Goal: Information Seeking & Learning: Compare options

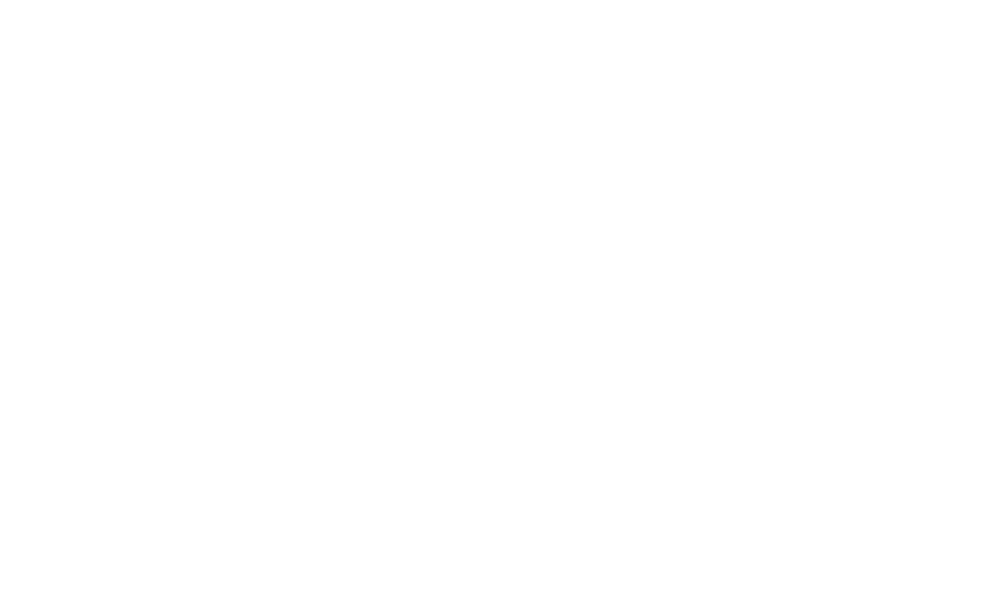
select select "Song"
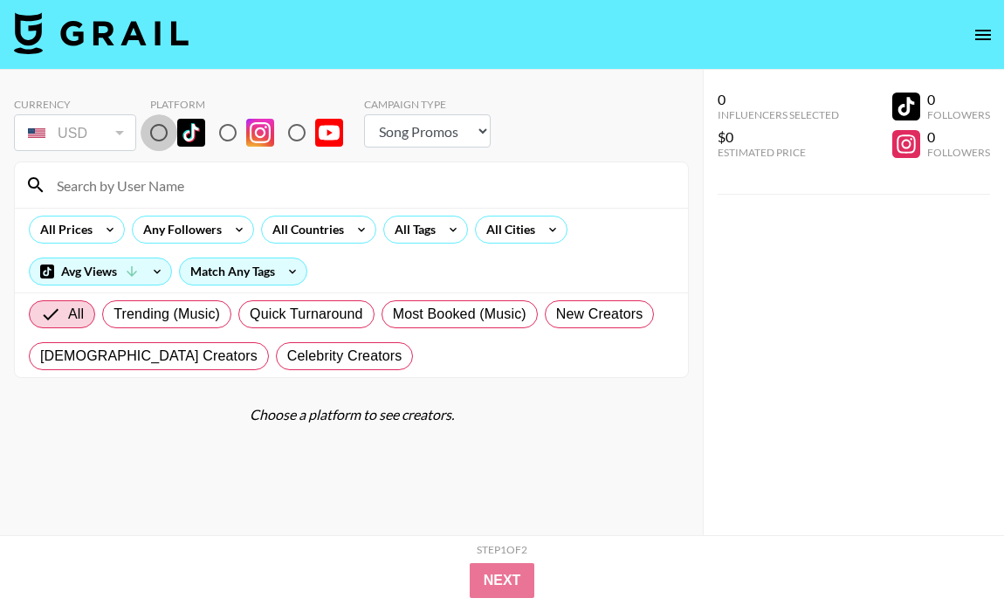
click at [162, 126] on input "radio" at bounding box center [159, 132] width 37 height 37
radio input "true"
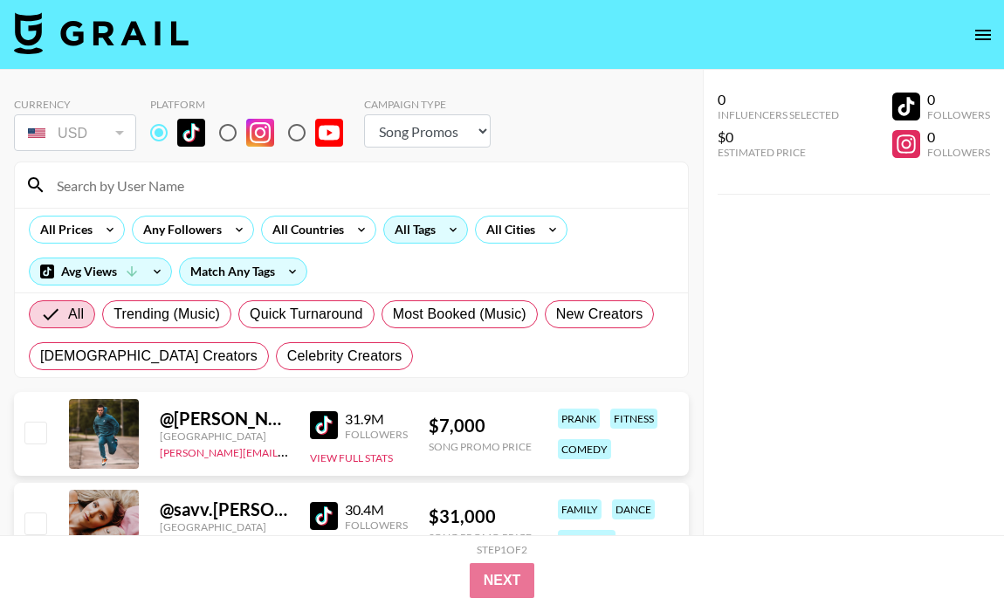
click at [424, 227] on div "All Tags" at bounding box center [411, 230] width 55 height 26
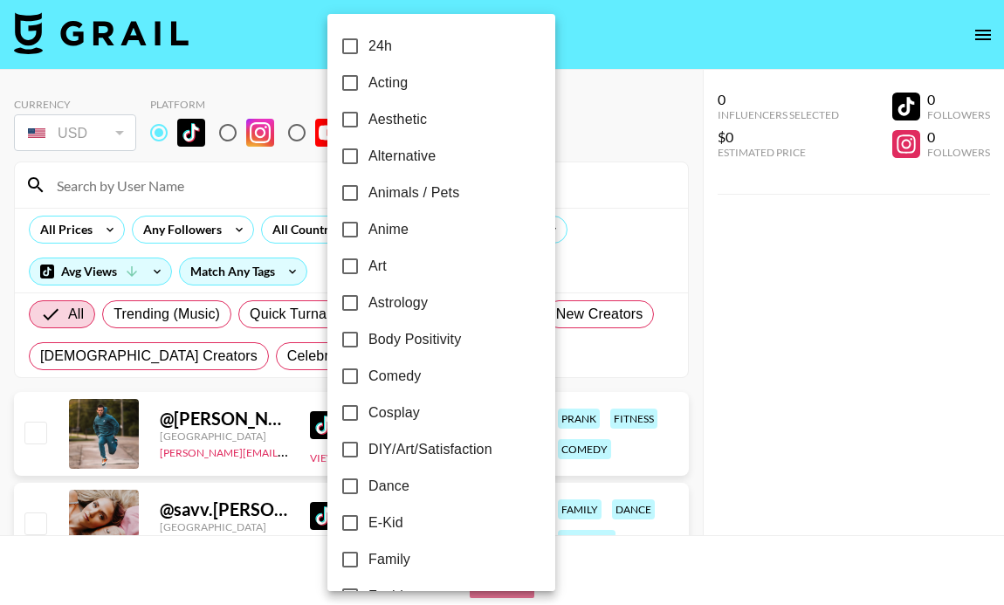
scroll to position [164, 0]
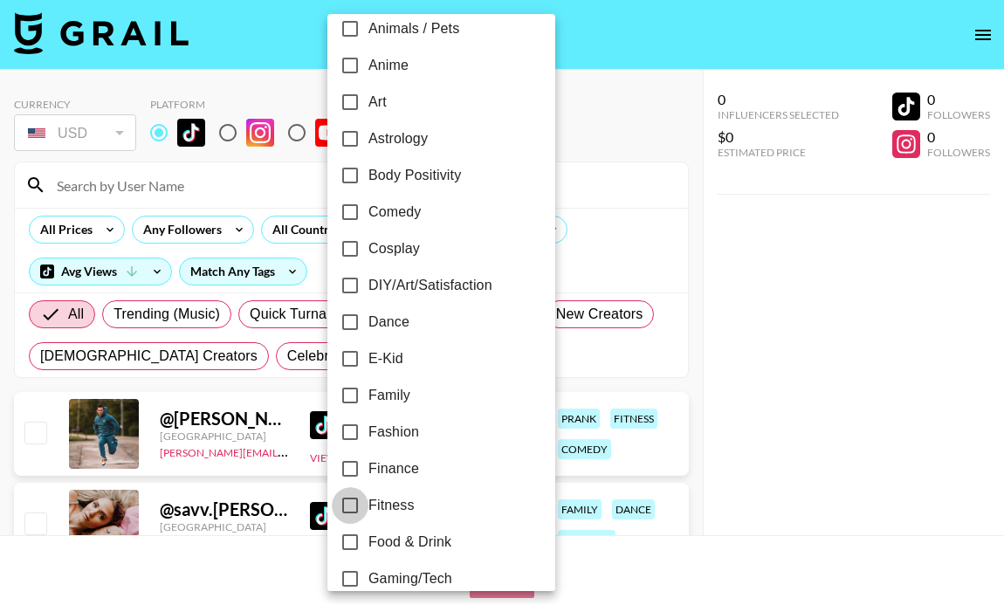
click at [358, 500] on input "Fitness" at bounding box center [350, 505] width 37 height 37
checkbox input "true"
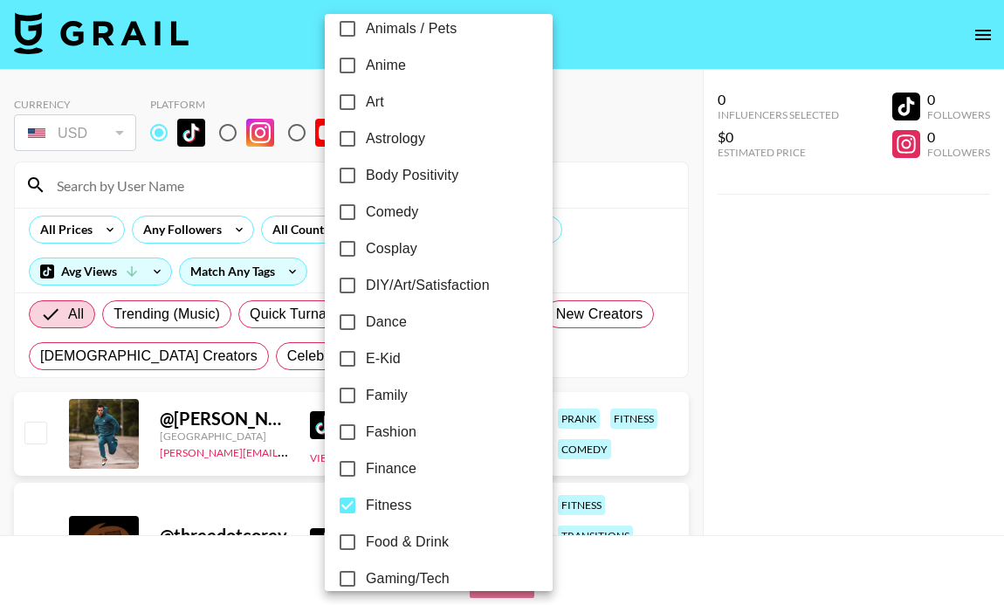
click at [160, 189] on div at bounding box center [502, 302] width 1004 height 605
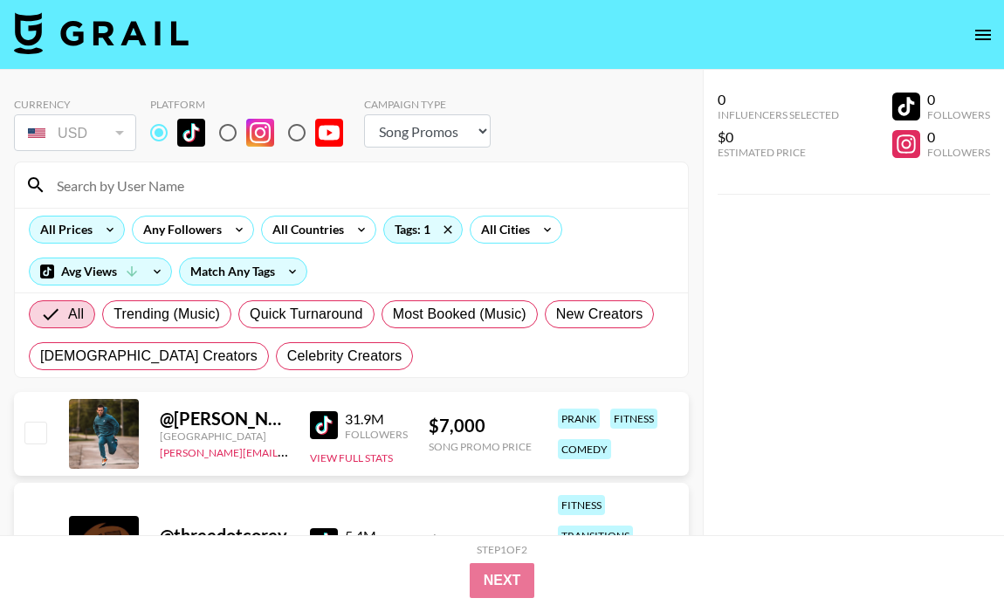
click at [120, 228] on icon at bounding box center [110, 230] width 28 height 26
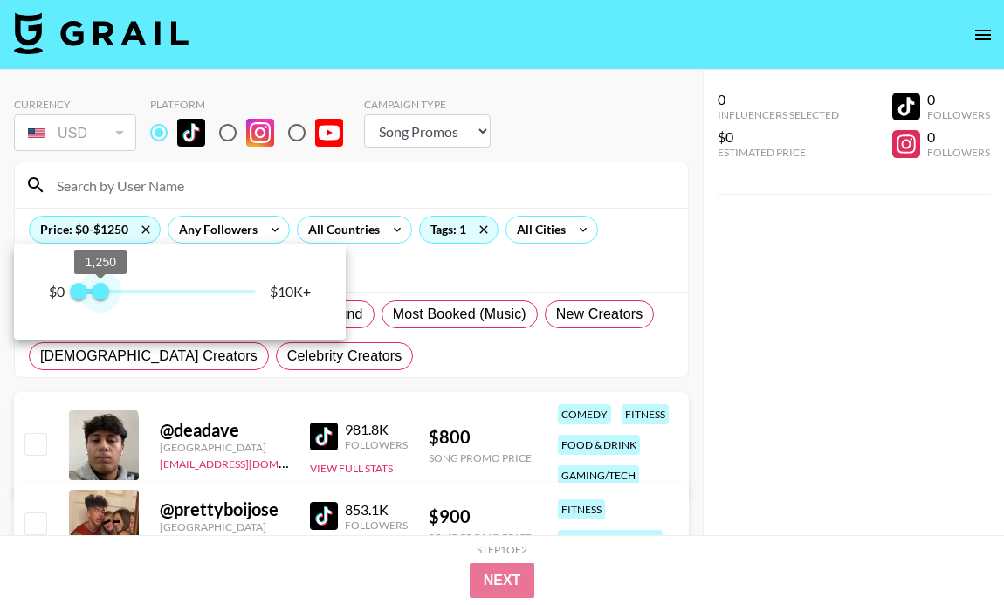
type input "750"
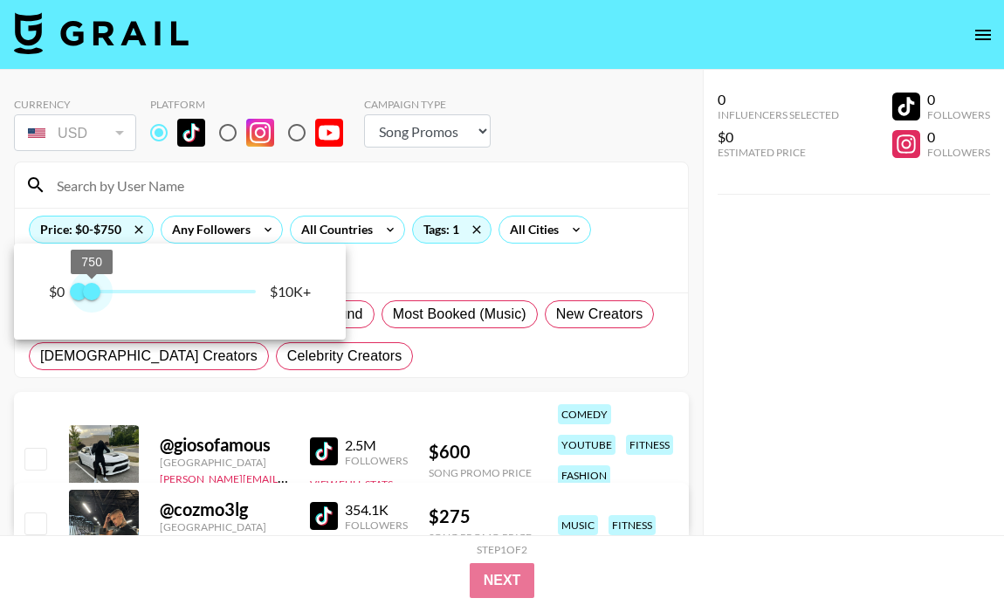
drag, startPoint x: 258, startPoint y: 289, endPoint x: 92, endPoint y: 285, distance: 166.0
click at [92, 285] on span "750" at bounding box center [91, 291] width 17 height 17
click at [411, 352] on div at bounding box center [502, 302] width 1004 height 605
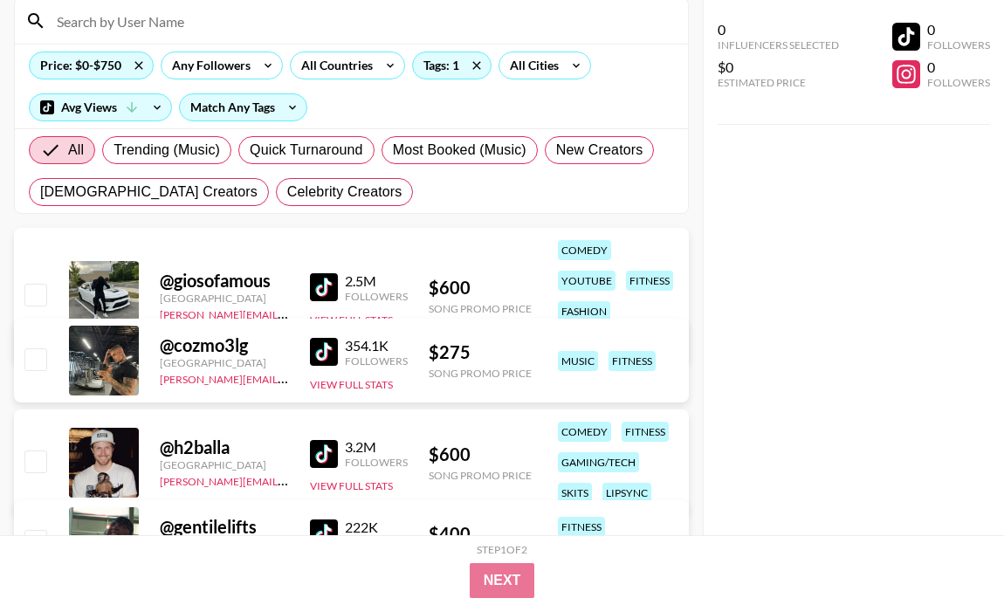
click at [329, 351] on img at bounding box center [324, 352] width 28 height 28
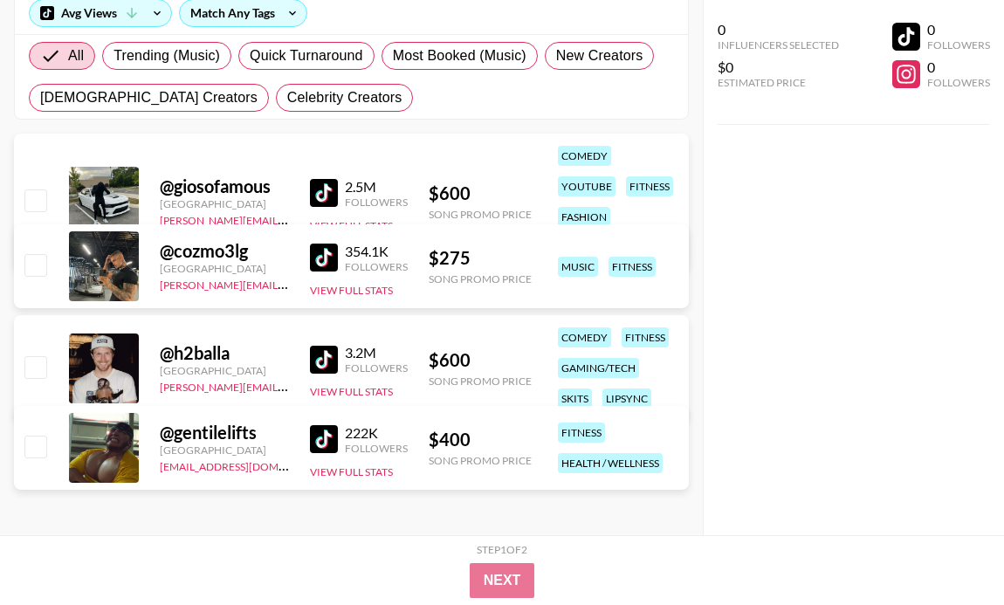
scroll to position [307, 0]
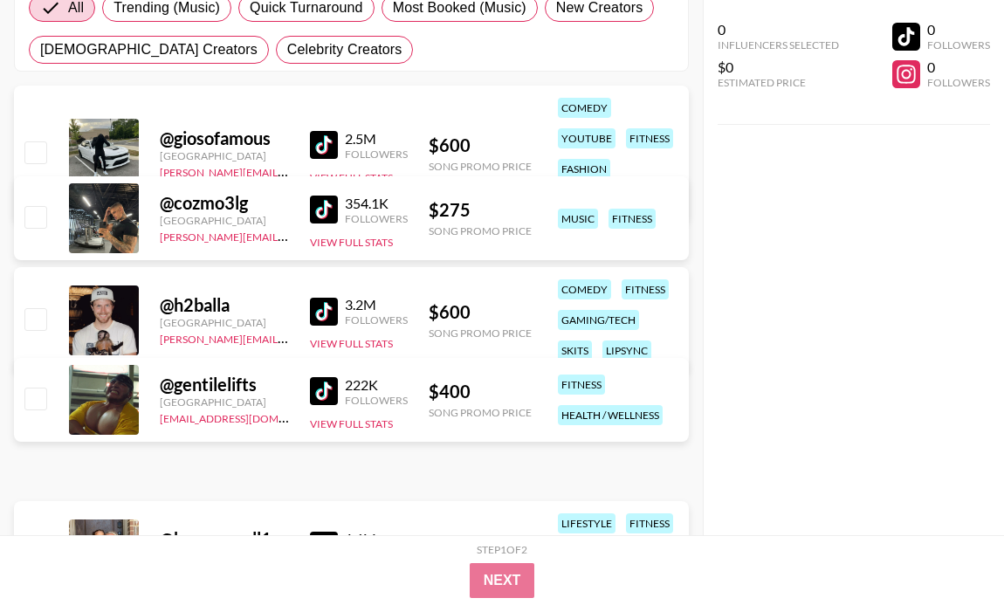
click at [338, 383] on link at bounding box center [327, 391] width 35 height 28
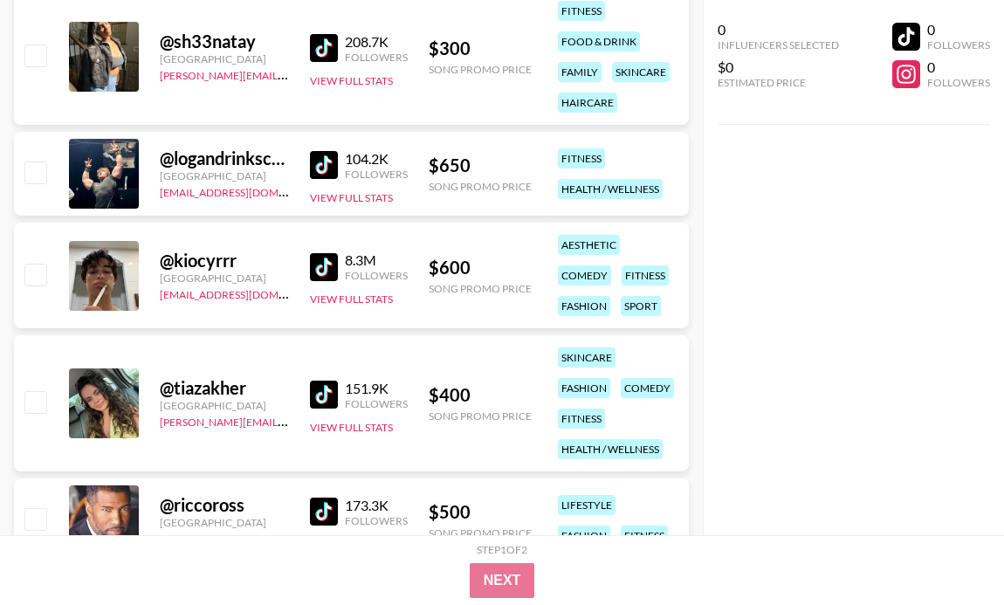
scroll to position [0, 0]
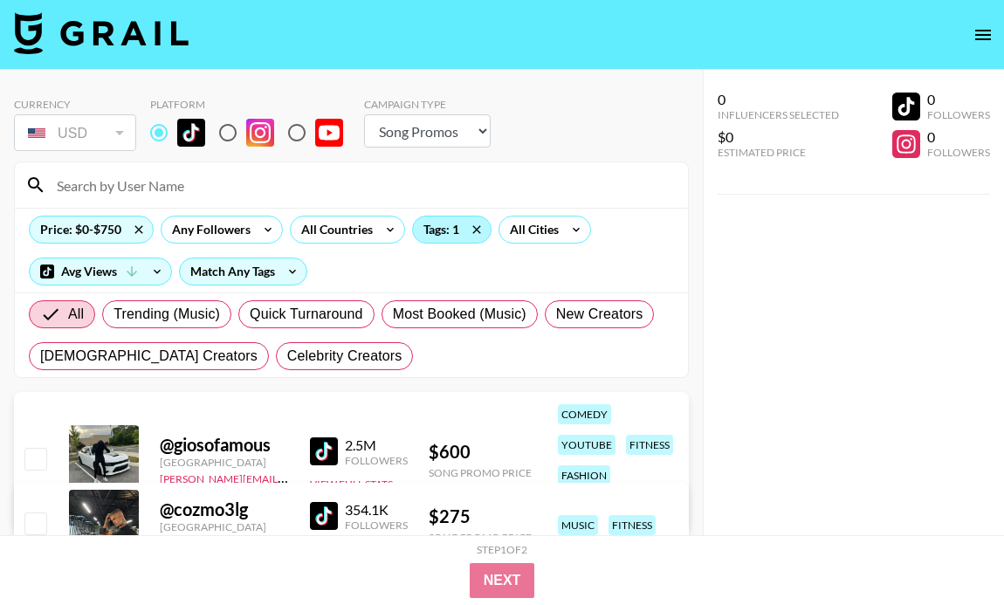
click at [438, 231] on div "Tags: 1" at bounding box center [452, 230] width 78 height 26
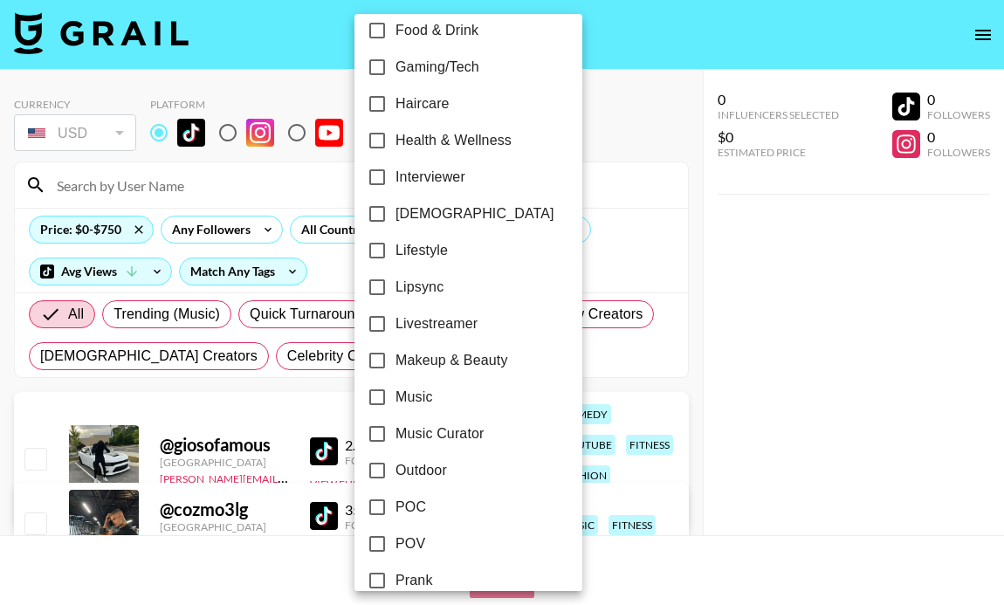
scroll to position [677, 0]
click at [373, 424] on input "Music Curator" at bounding box center [377, 433] width 37 height 37
checkbox input "true"
click at [379, 394] on input "Music" at bounding box center [377, 396] width 37 height 37
checkbox input "true"
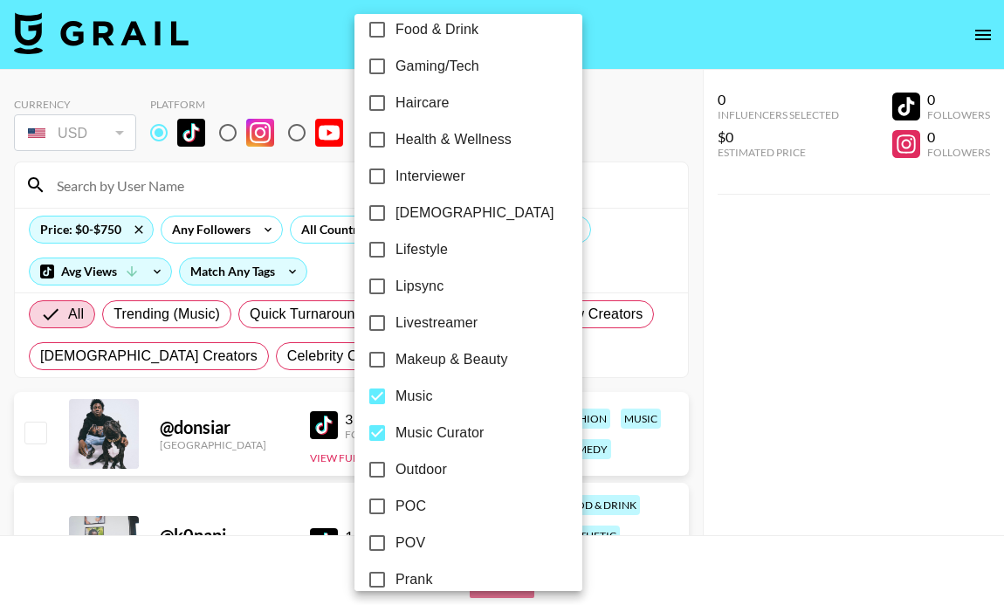
click at [733, 318] on div at bounding box center [502, 302] width 1004 height 605
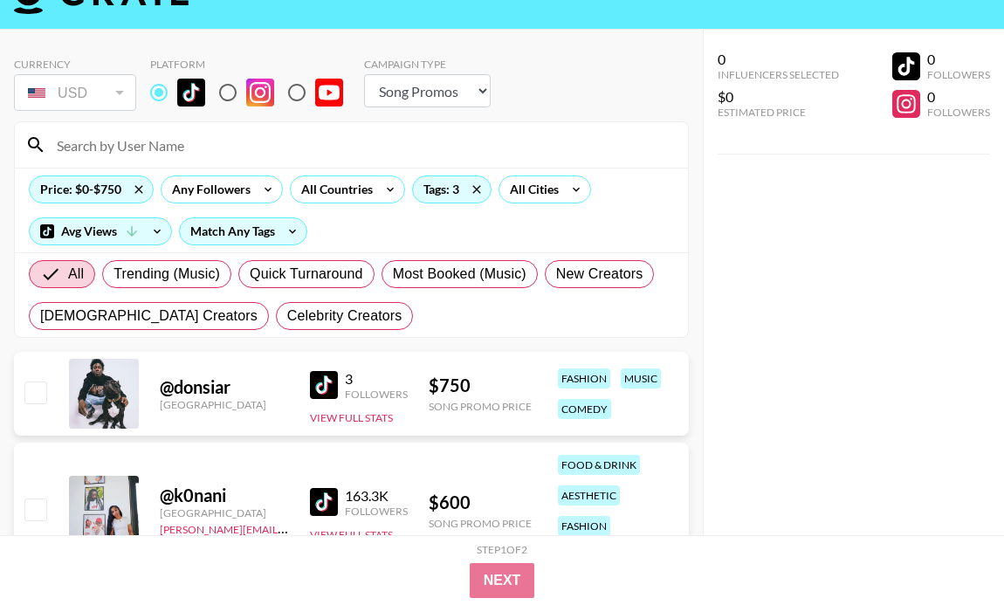
scroll to position [0, 0]
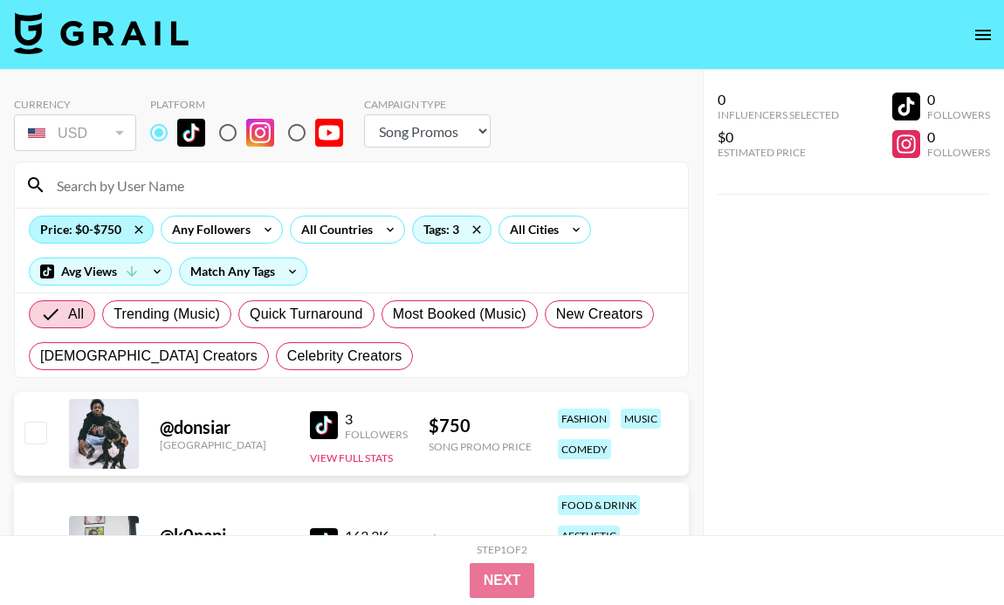
click at [107, 226] on div "Price: $0-$750" at bounding box center [91, 230] width 123 height 26
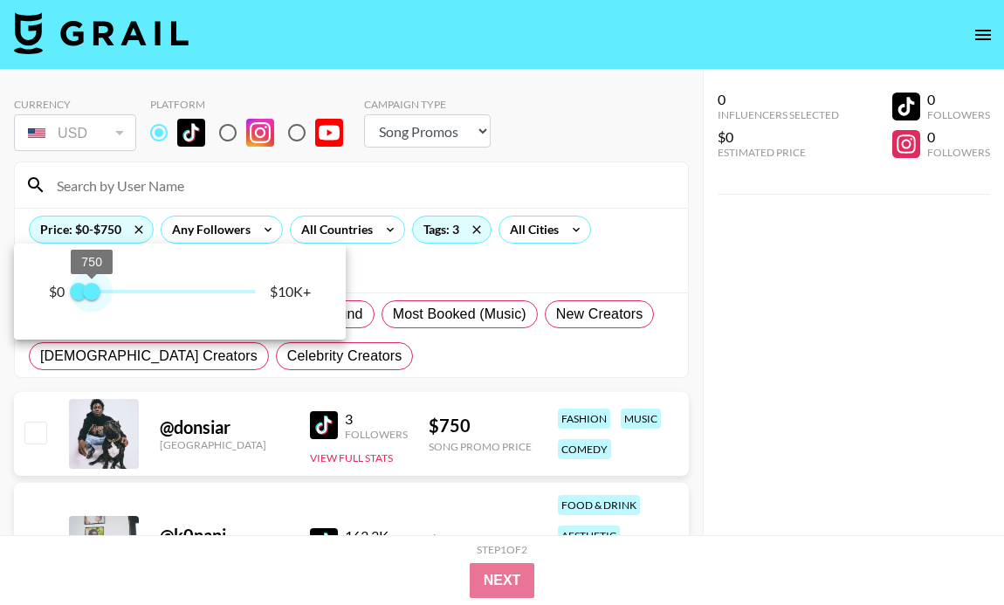
type input "500"
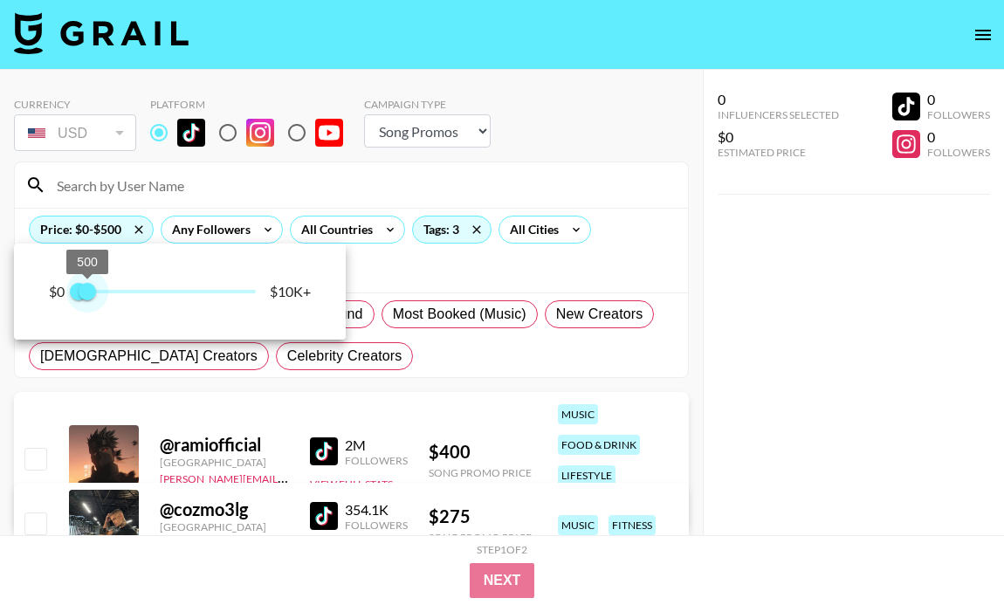
click at [87, 297] on span "500" at bounding box center [87, 291] width 17 height 17
click at [330, 373] on div at bounding box center [502, 302] width 1004 height 605
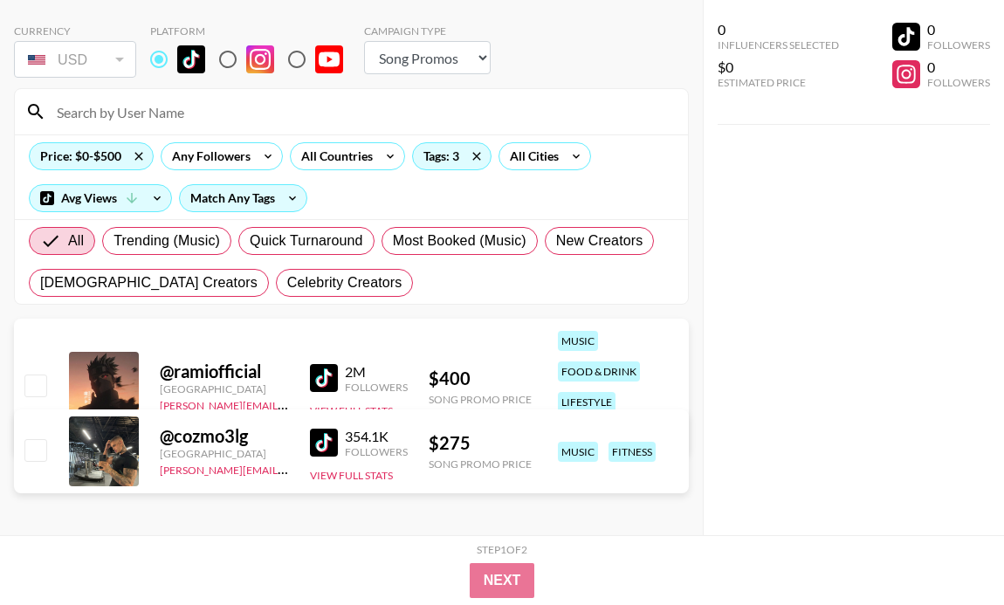
scroll to position [109, 0]
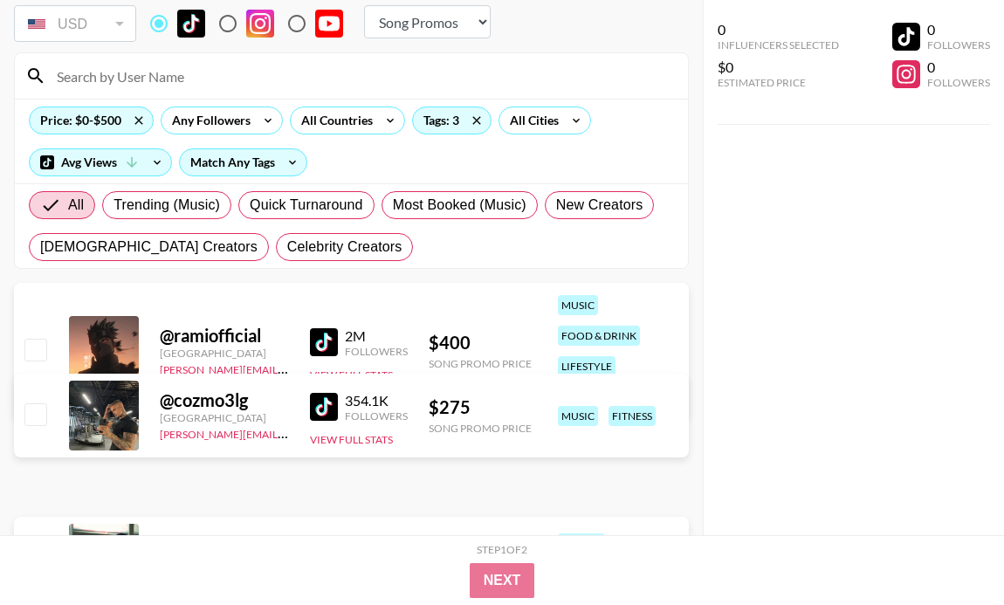
click at [331, 338] on img at bounding box center [324, 342] width 28 height 28
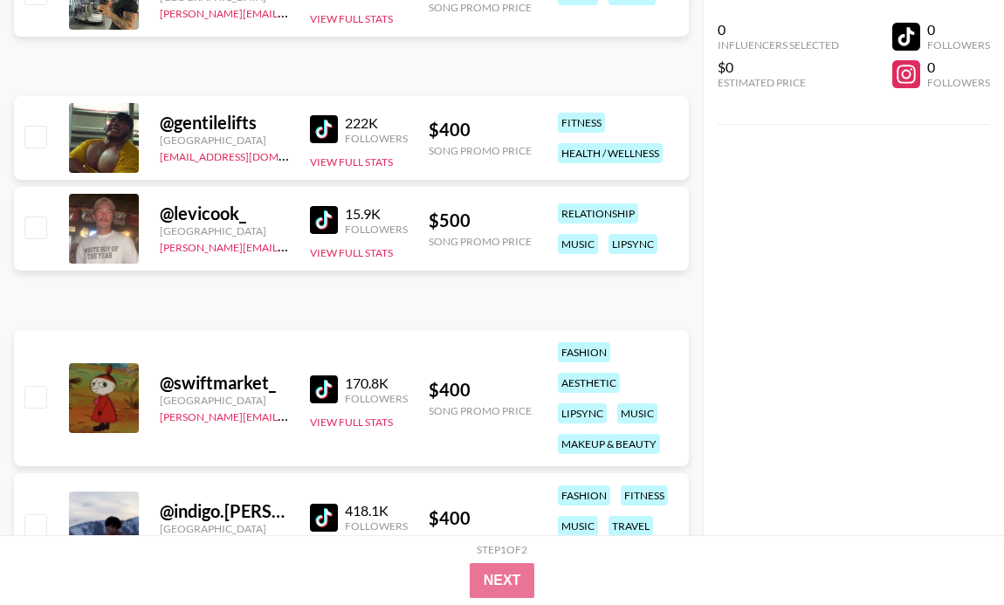
click at [330, 217] on img at bounding box center [324, 220] width 28 height 28
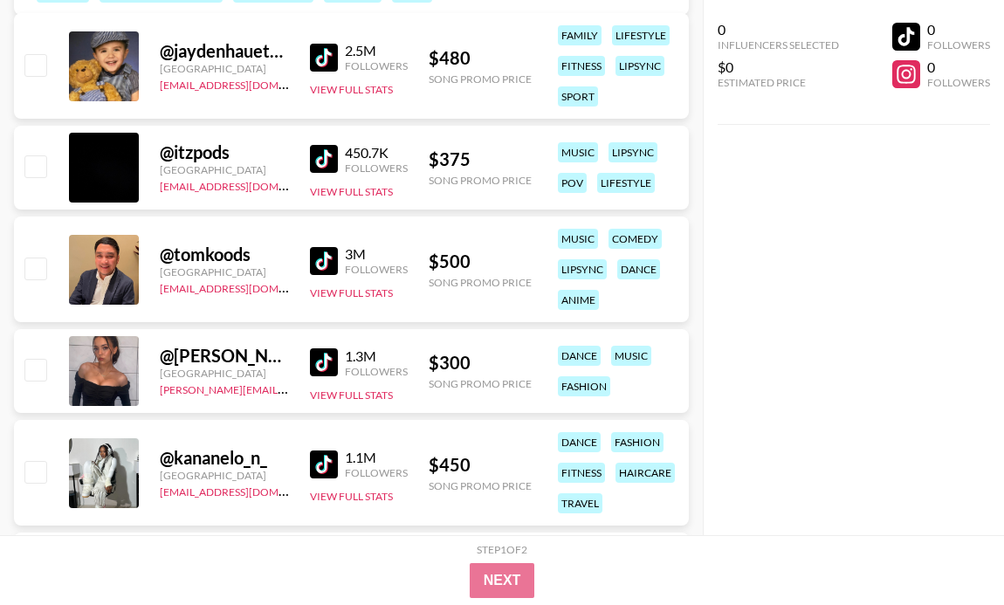
scroll to position [1221, 0]
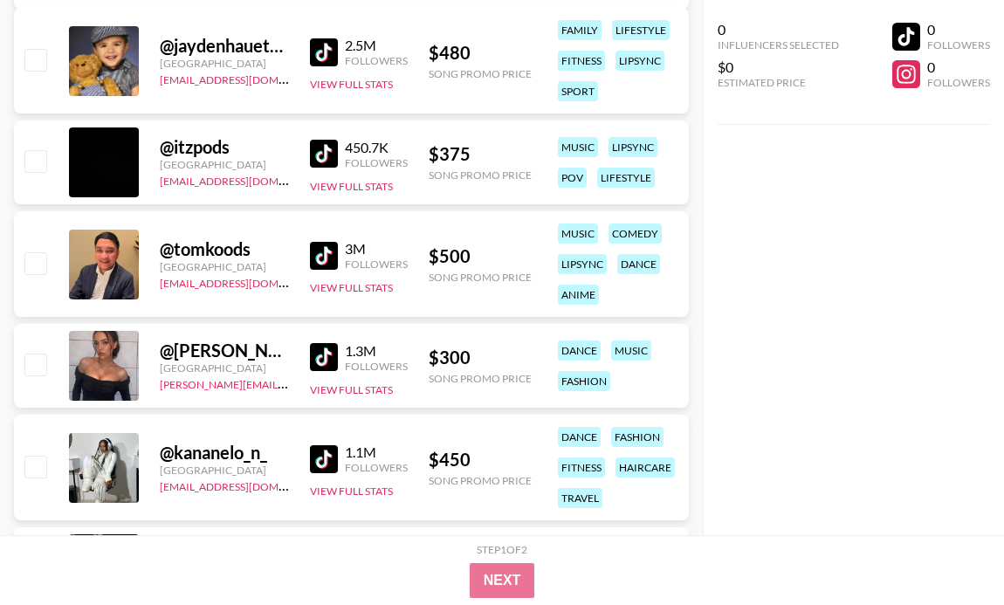
click at [316, 359] on img at bounding box center [324, 357] width 28 height 28
